Goal: Information Seeking & Learning: Learn about a topic

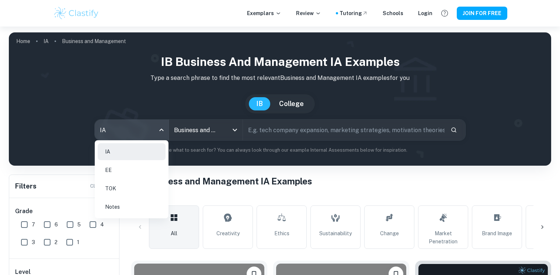
click at [154, 127] on body "We value your privacy We use cookies to enhance your browsing experience, serve…" at bounding box center [280, 164] width 560 height 275
click at [128, 169] on li "EE" at bounding box center [132, 170] width 68 height 17
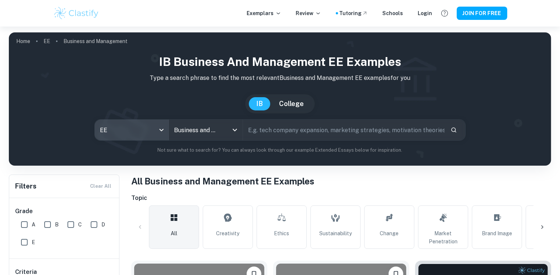
click at [271, 130] on input "text" at bounding box center [344, 130] width 202 height 21
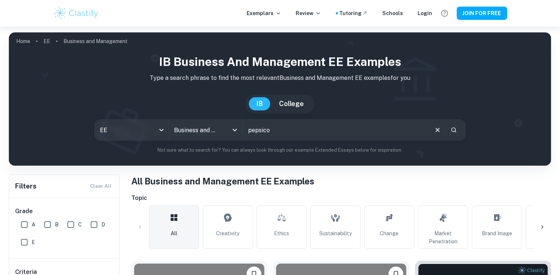
type input "pepsico"
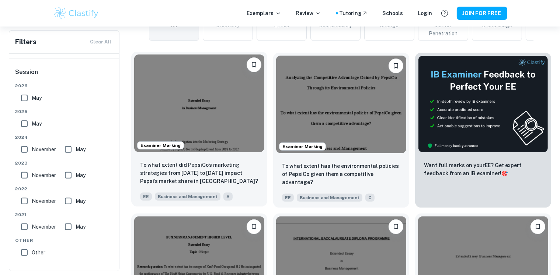
scroll to position [184, 0]
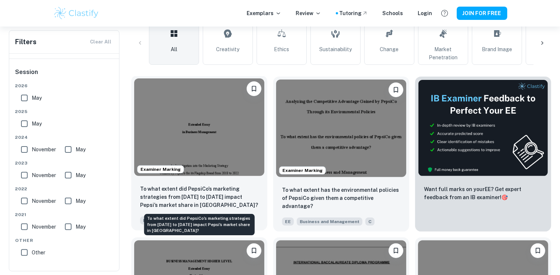
click at [192, 198] on p "To what extent did PepsiCo’s marketing strategies from [DATE] to [DATE] impact …" at bounding box center [199, 197] width 118 height 24
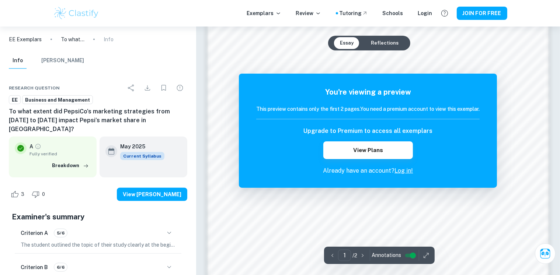
scroll to position [627, 0]
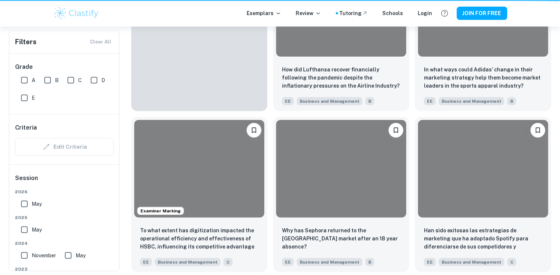
scroll to position [184, 0]
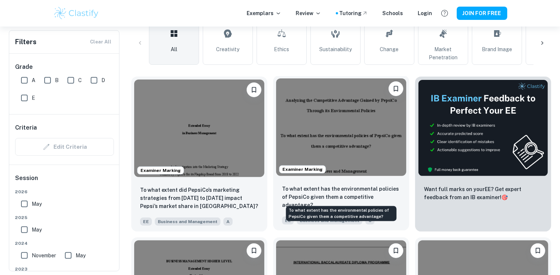
click at [314, 200] on p "To what extent has the environmental policies of PepsiCo given them a competiti…" at bounding box center [341, 197] width 118 height 24
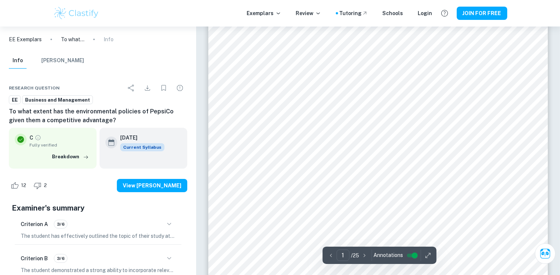
scroll to position [147, 0]
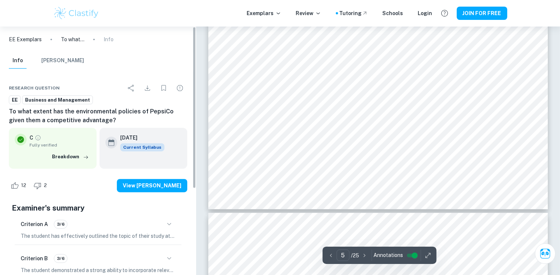
type input "6"
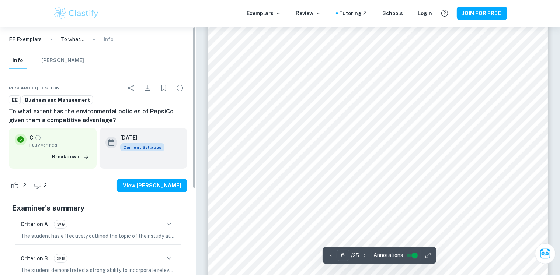
scroll to position [2469, 0]
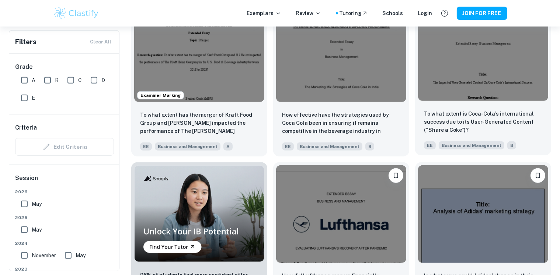
scroll to position [405, 0]
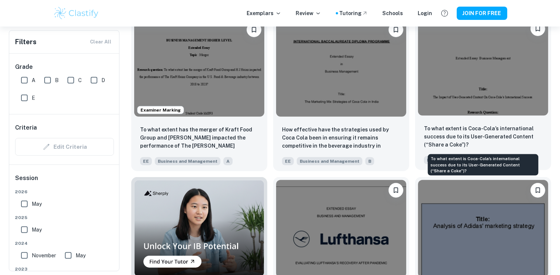
click at [458, 142] on p "To what extent is Coca-Cola’s international success due to its User-Generated C…" at bounding box center [483, 137] width 118 height 24
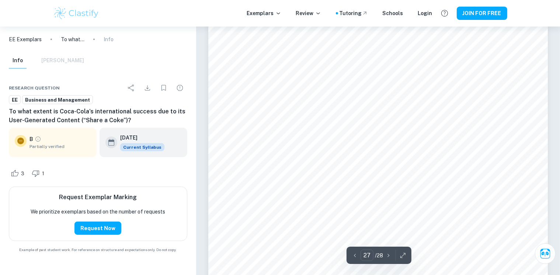
scroll to position [11978, 0]
type input "13"
